Goal: Find specific fact: Find specific fact

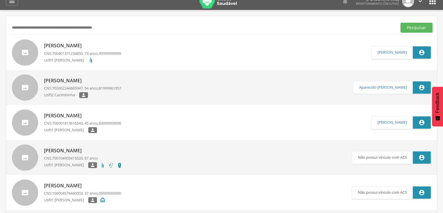
scroll to position [8, 0]
click at [47, 28] on input "text" at bounding box center [202, 28] width 384 height 10
click at [401, 23] on button "Pesquisar" at bounding box center [417, 28] width 32 height 10
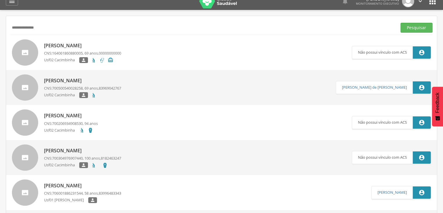
click at [55, 50] on div "[PERSON_NAME] CNS: 164061860880005 , 69 anos, 00000000000 Usf02 Cacimbinha  " at bounding box center [82, 53] width 77 height 24
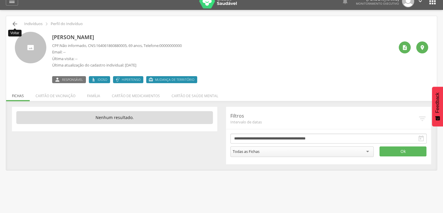
click at [14, 21] on icon "" at bounding box center [14, 23] width 7 height 7
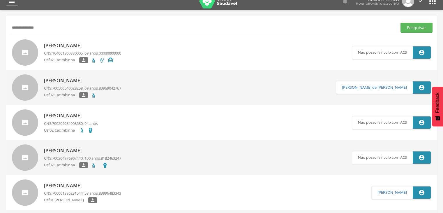
click at [64, 80] on p "[PERSON_NAME]" at bounding box center [82, 80] width 77 height 7
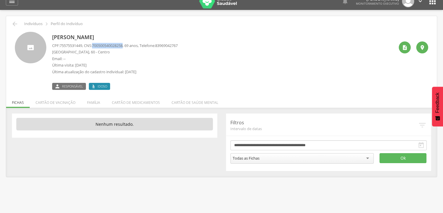
drag, startPoint x: 128, startPoint y: 44, endPoint x: 97, endPoint y: 45, distance: 31.2
click at [97, 45] on span "700500540028258" at bounding box center [107, 45] width 31 height 5
copy span "700500540028258"
click at [16, 24] on icon "" at bounding box center [14, 23] width 7 height 7
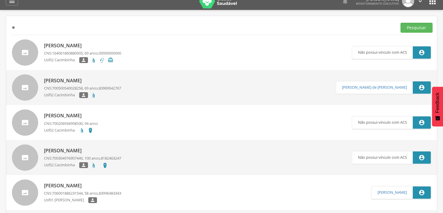
type input "*"
type input "**********"
click at [401, 23] on button "Pesquisar" at bounding box center [417, 28] width 32 height 10
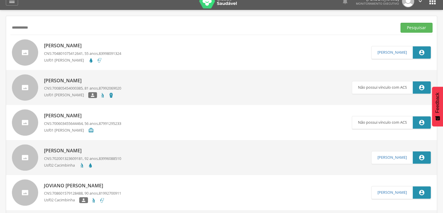
click at [69, 48] on p "[PERSON_NAME]" at bounding box center [82, 45] width 77 height 7
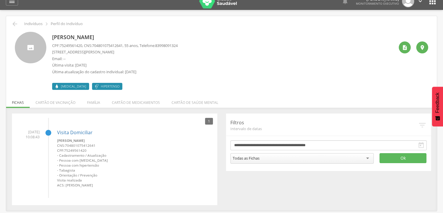
drag, startPoint x: 127, startPoint y: 45, endPoint x: 124, endPoint y: 29, distance: 16.3
click at [124, 29] on div "[PERSON_NAME] CPF: 75249561420 , CNS: [PHONE_NUMBER] , 55 anos, Telefone: [PHON…" at bounding box center [221, 58] width 422 height 62
click at [123, 44] on span "704801075412641" at bounding box center [107, 45] width 31 height 5
drag, startPoint x: 127, startPoint y: 44, endPoint x: 97, endPoint y: 45, distance: 30.6
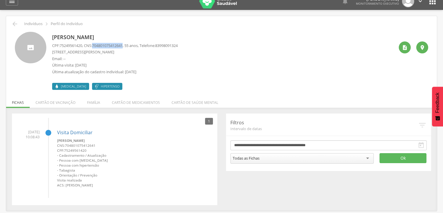
click at [97, 45] on span "704801075412641" at bounding box center [107, 45] width 31 height 5
click at [120, 43] on span "704801075412641" at bounding box center [107, 45] width 31 height 5
drag, startPoint x: 127, startPoint y: 45, endPoint x: 96, endPoint y: 45, distance: 30.9
click at [96, 45] on span "704801075412641" at bounding box center [107, 45] width 31 height 5
copy span "704801075412641"
